Goal: Transaction & Acquisition: Purchase product/service

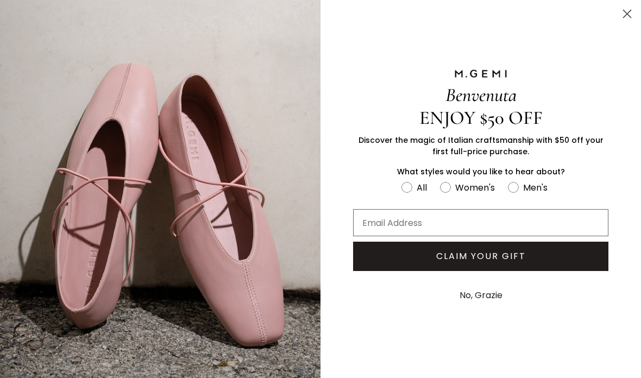
click at [626, 18] on circle "Close dialog" at bounding box center [627, 14] width 18 height 18
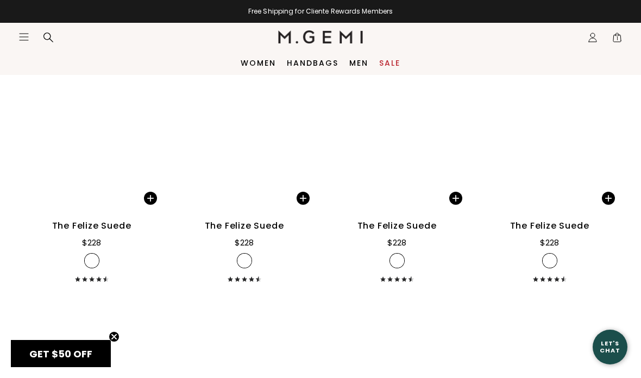
scroll to position [1623, 0]
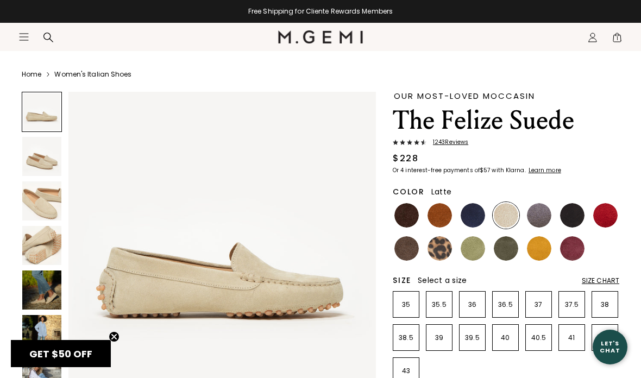
scroll to position [24, 0]
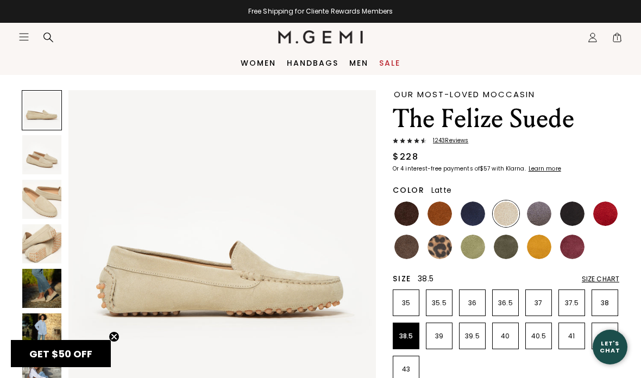
click at [410, 337] on p "38.5" at bounding box center [406, 336] width 26 height 9
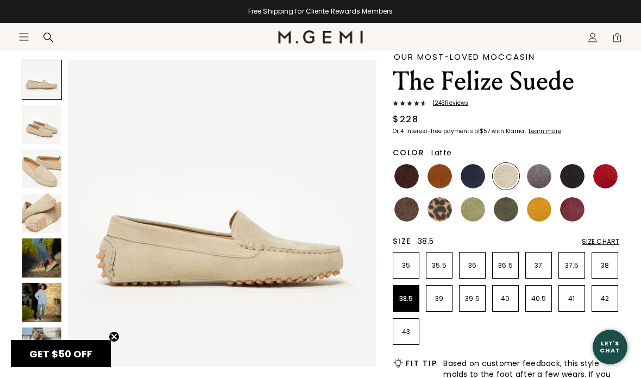
scroll to position [70, 0]
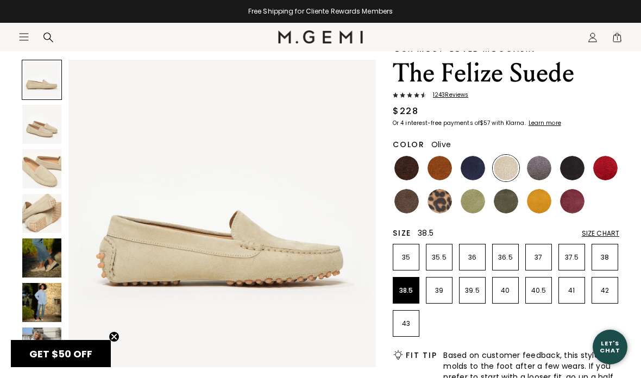
click at [501, 209] on img at bounding box center [506, 201] width 24 height 24
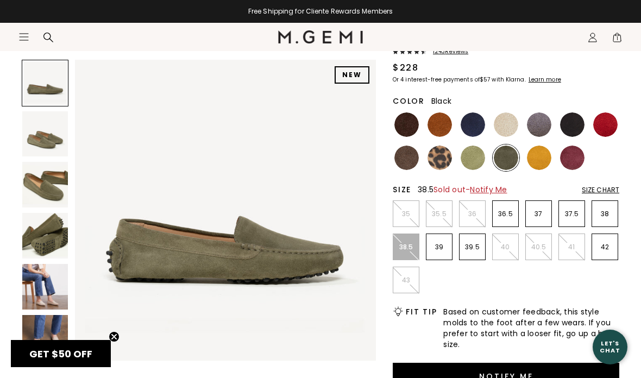
click at [574, 124] on img at bounding box center [572, 124] width 24 height 24
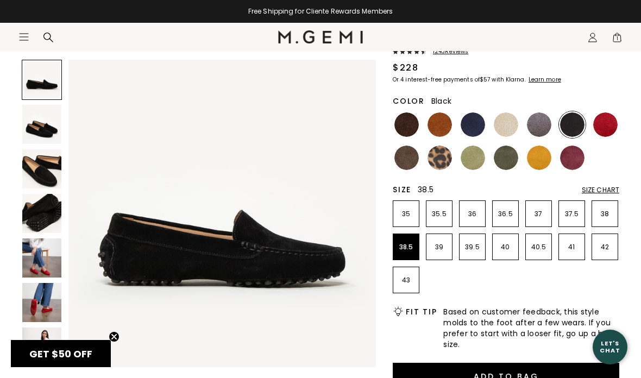
click at [608, 125] on img at bounding box center [605, 124] width 24 height 24
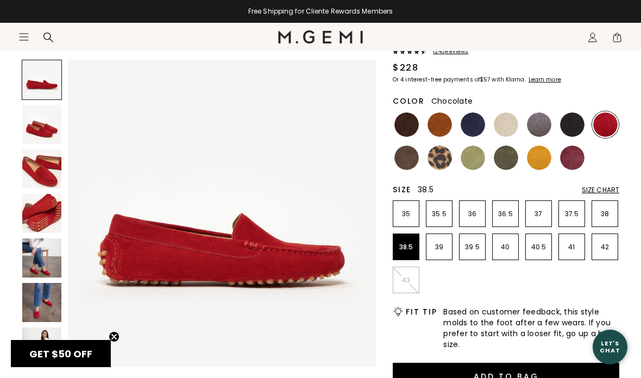
click at [407, 125] on img at bounding box center [406, 124] width 24 height 24
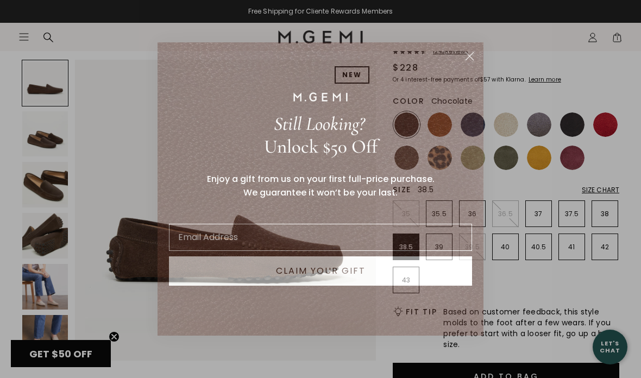
scroll to position [112, 0]
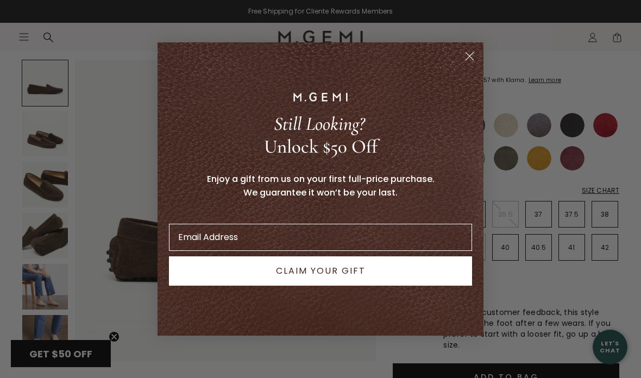
click at [475, 61] on circle "Close dialog" at bounding box center [470, 56] width 18 height 18
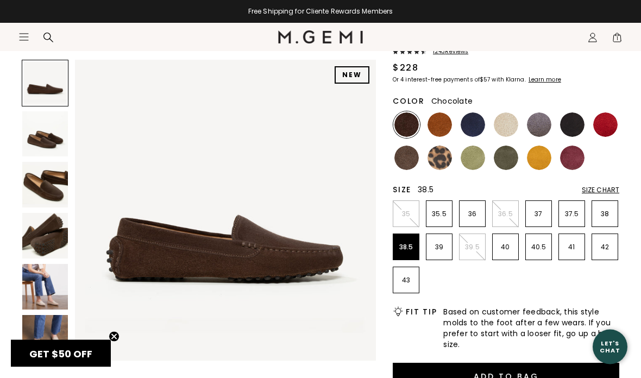
scroll to position [113, 0]
click at [441, 153] on img at bounding box center [440, 158] width 24 height 24
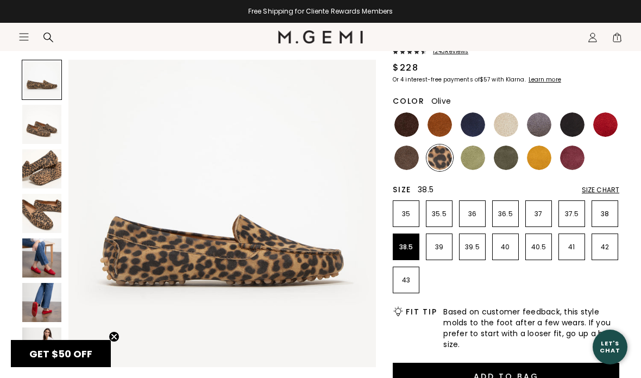
click at [507, 158] on img at bounding box center [506, 158] width 24 height 24
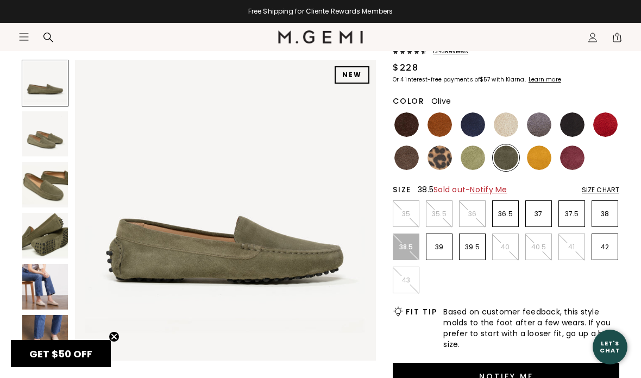
click at [608, 215] on p "38" at bounding box center [605, 214] width 26 height 9
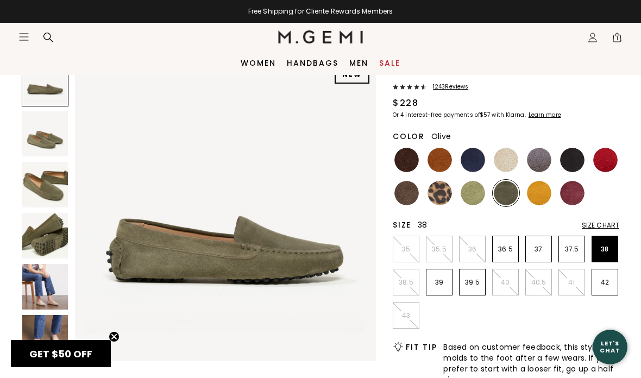
scroll to position [77, 0]
click at [441, 157] on img at bounding box center [440, 160] width 24 height 24
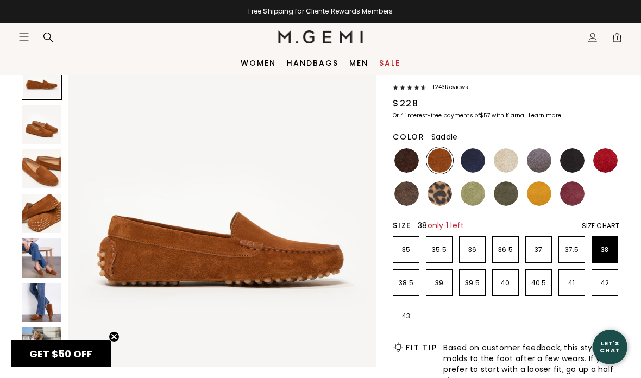
click at [403, 160] on img at bounding box center [406, 160] width 24 height 24
